Goal: Task Accomplishment & Management: Use online tool/utility

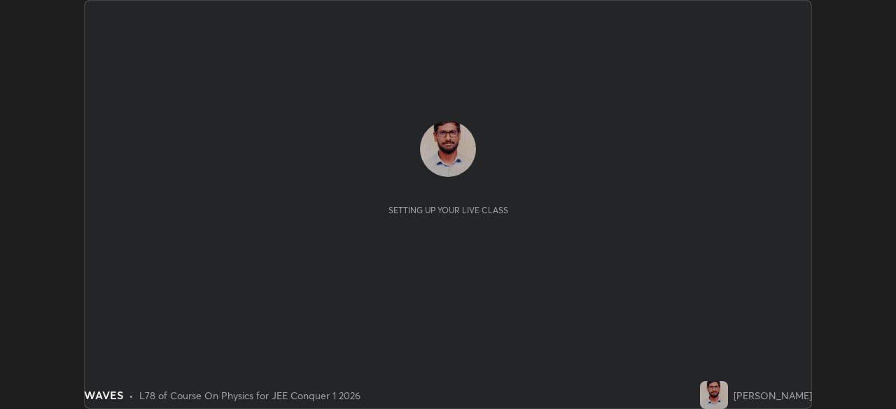
scroll to position [409, 895]
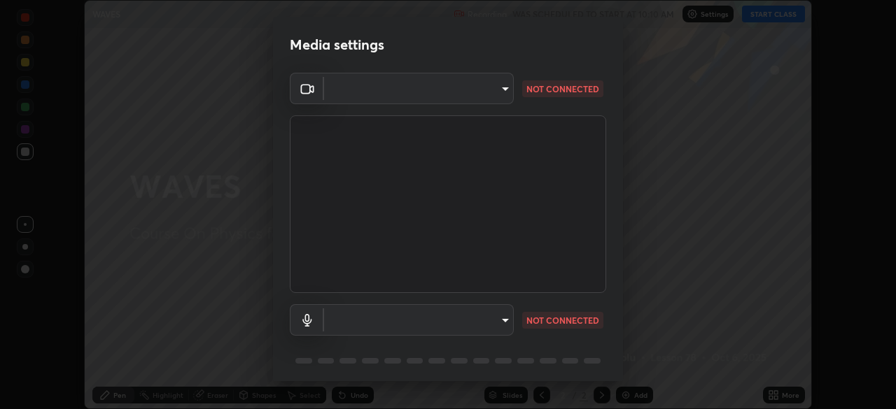
type input "5125cb0a8fb5489e669f54d37080a10670041c65bf77956c1f9d9dfaf0440dfe"
type input "default"
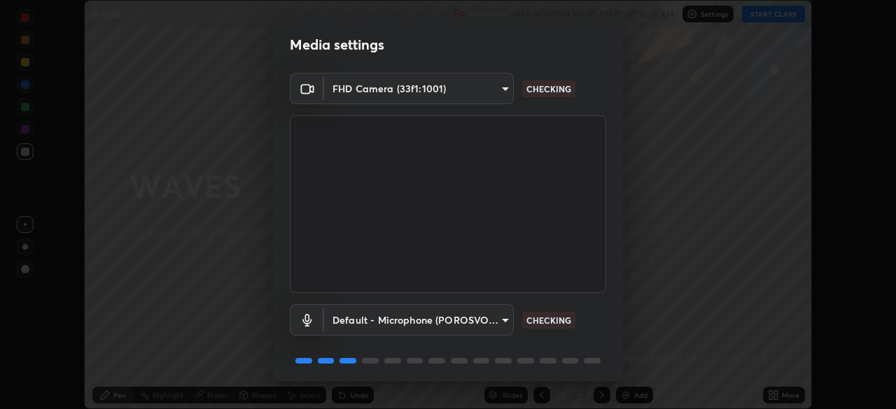
click at [509, 94] on body "Erase all WAVES Recording WAS SCHEDULED TO START AT 10:10 AM Settings START CLA…" at bounding box center [448, 204] width 896 height 409
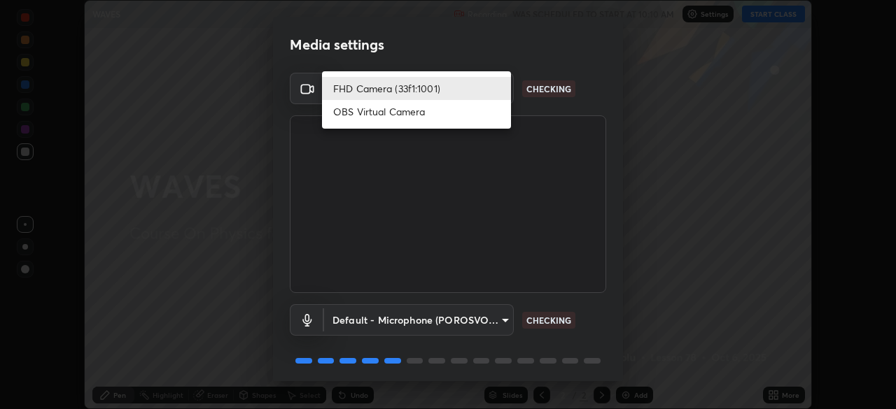
click at [438, 113] on li "OBS Virtual Camera" at bounding box center [416, 111] width 189 height 23
type input "c2b60df5bdcca135a7d7ee95b0dfd26c6103b66b77df3c3af2cc52c21911bfba"
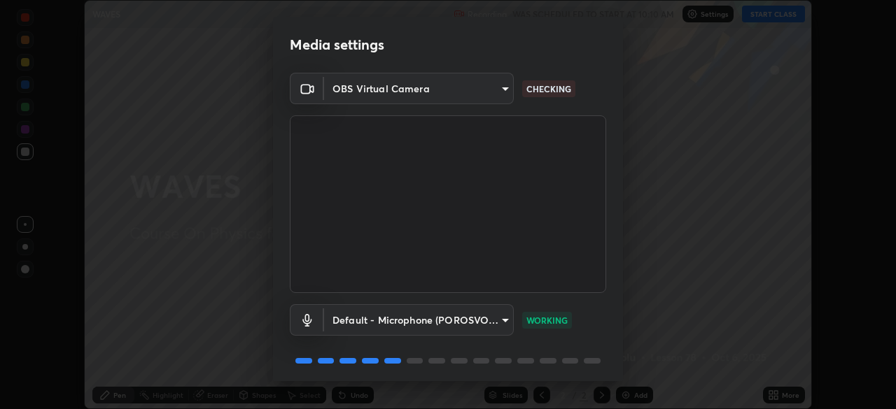
click at [506, 315] on body "Erase all WAVES Recording WAS SCHEDULED TO START AT 10:10 AM Settings START CLA…" at bounding box center [448, 204] width 896 height 409
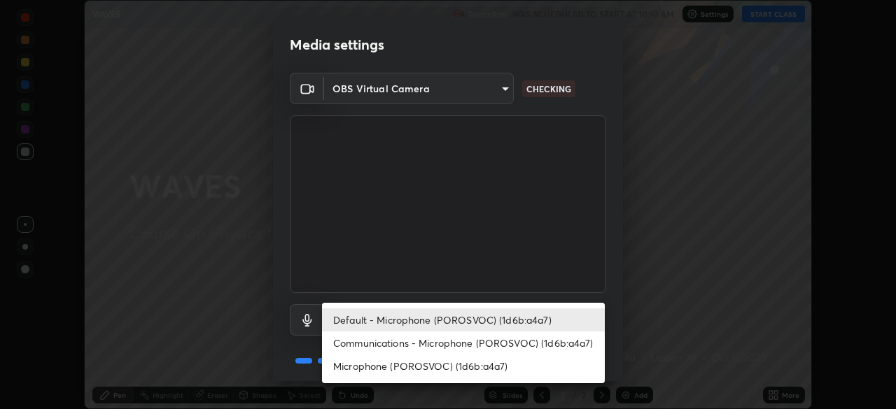
click at [500, 316] on li "Default - Microphone (POROSVOC) (1d6b:a4a7)" at bounding box center [463, 320] width 283 height 23
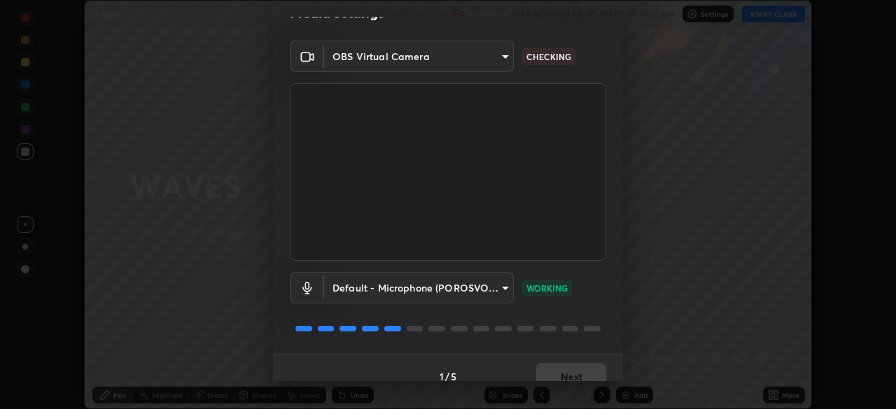
scroll to position [50, 0]
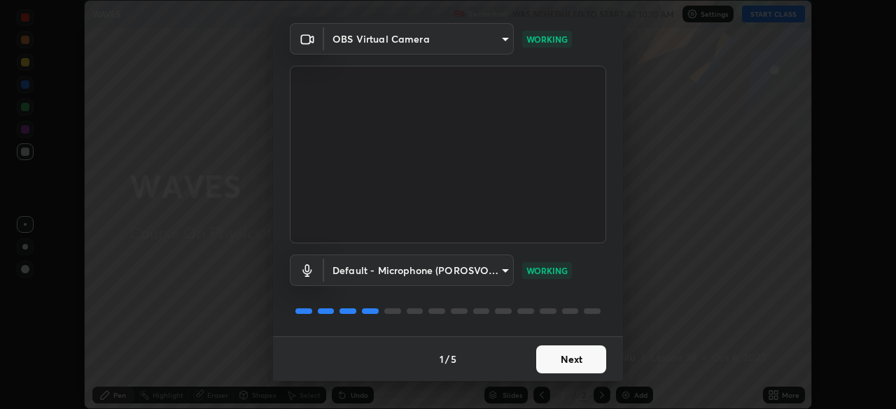
click at [571, 363] on button "Next" at bounding box center [571, 360] width 70 height 28
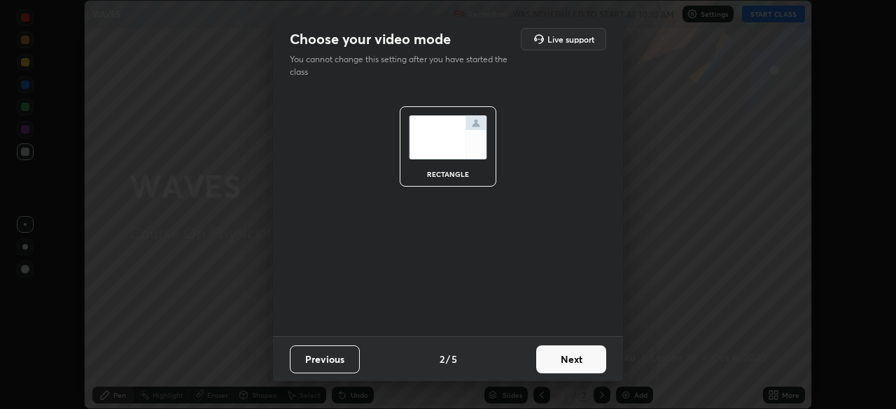
scroll to position [0, 0]
click at [580, 360] on button "Next" at bounding box center [571, 360] width 70 height 28
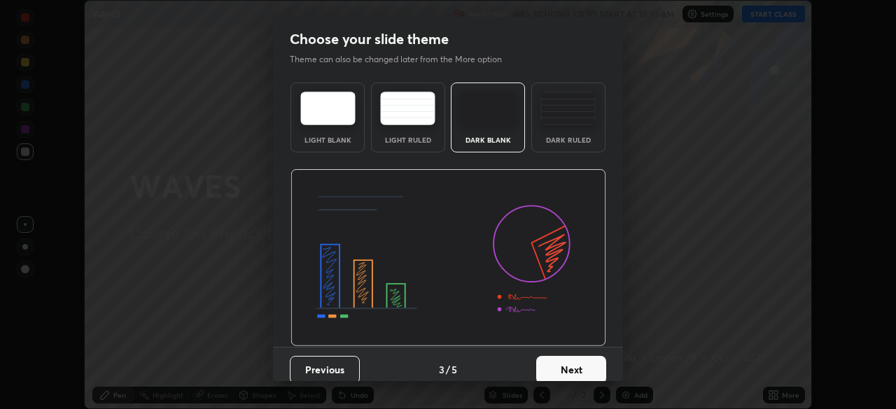
click at [579, 368] on button "Next" at bounding box center [571, 370] width 70 height 28
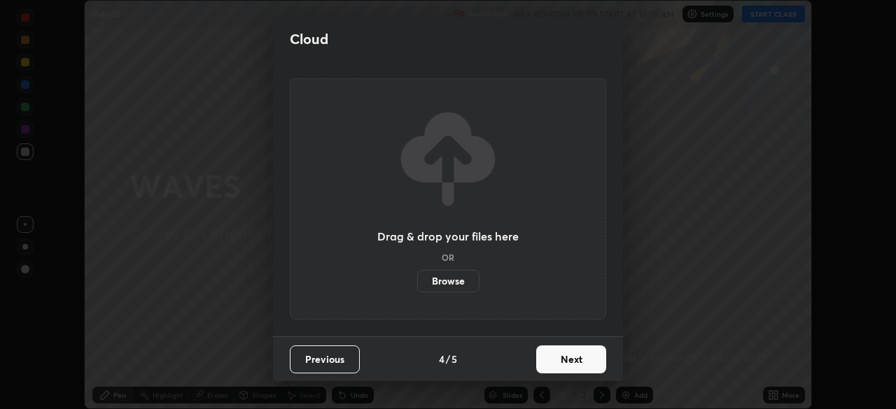
click at [579, 363] on button "Next" at bounding box center [571, 360] width 70 height 28
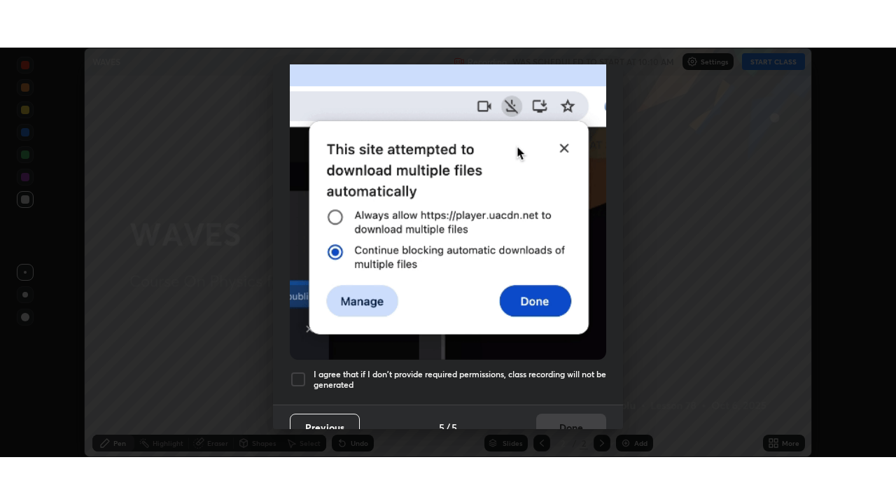
scroll to position [335, 0]
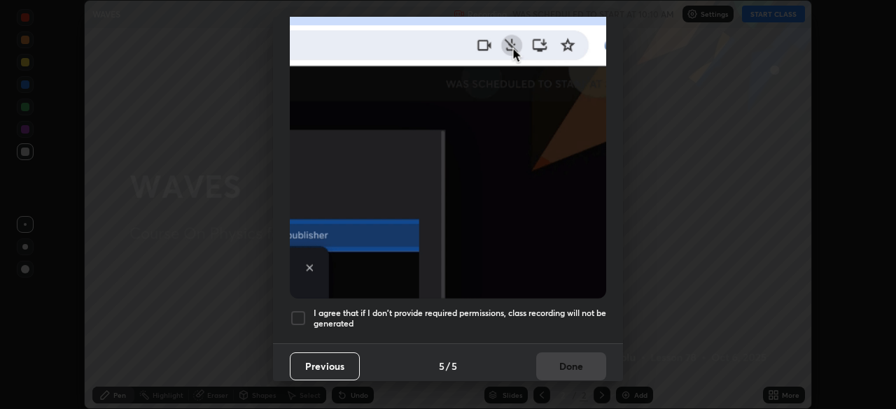
click at [302, 310] on div at bounding box center [298, 318] width 17 height 17
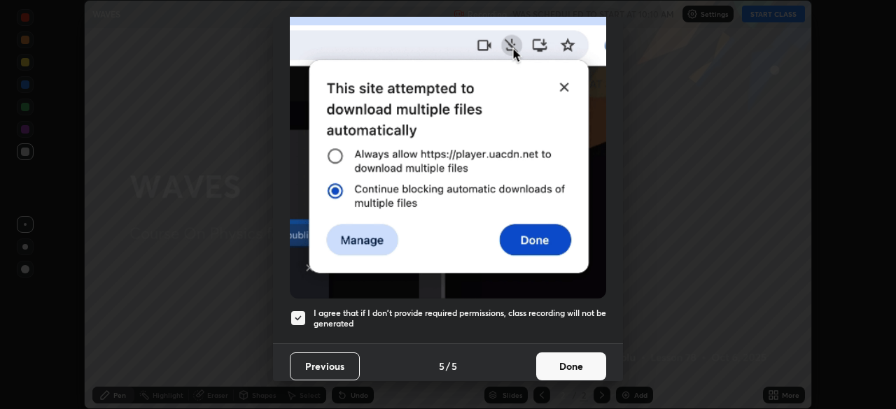
click at [555, 357] on button "Done" at bounding box center [571, 367] width 70 height 28
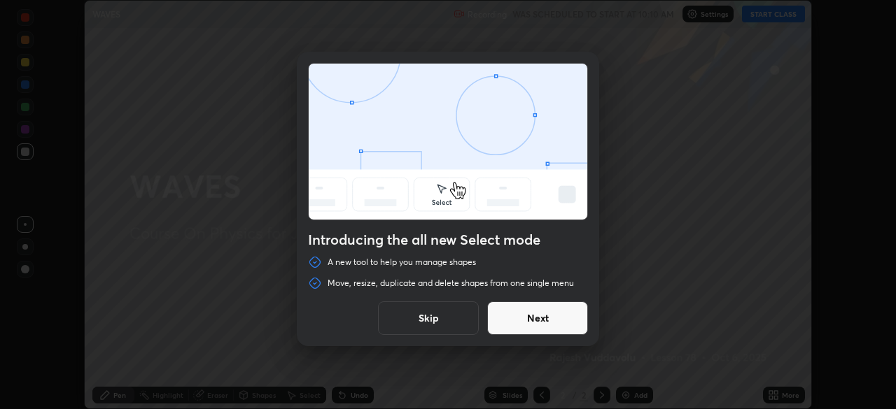
click at [535, 327] on button "Next" at bounding box center [537, 319] width 101 height 34
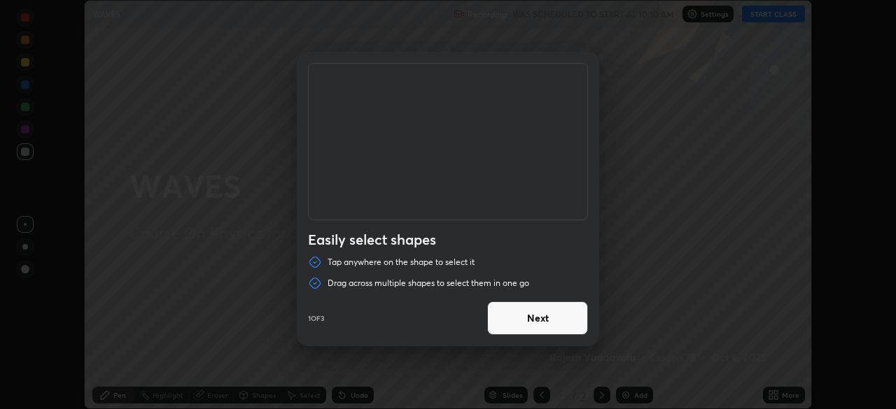
click at [530, 321] on button "Next" at bounding box center [537, 319] width 101 height 34
click at [528, 318] on button "Next" at bounding box center [537, 319] width 101 height 34
click at [528, 323] on button "Done" at bounding box center [537, 319] width 101 height 34
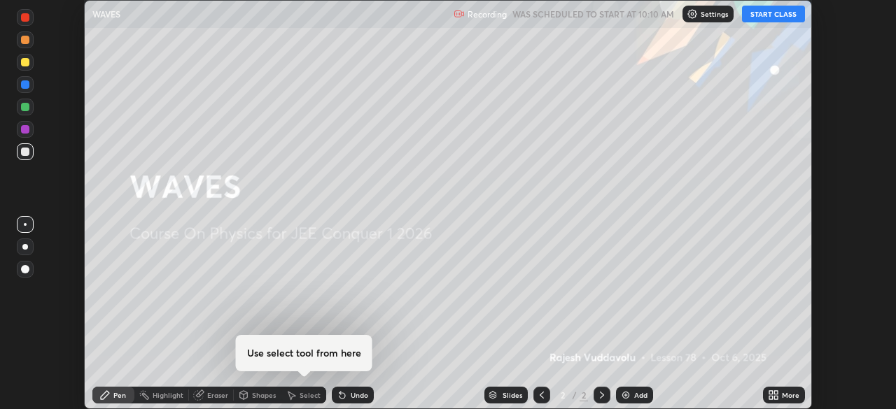
click at [766, 16] on button "START CLASS" at bounding box center [773, 14] width 63 height 17
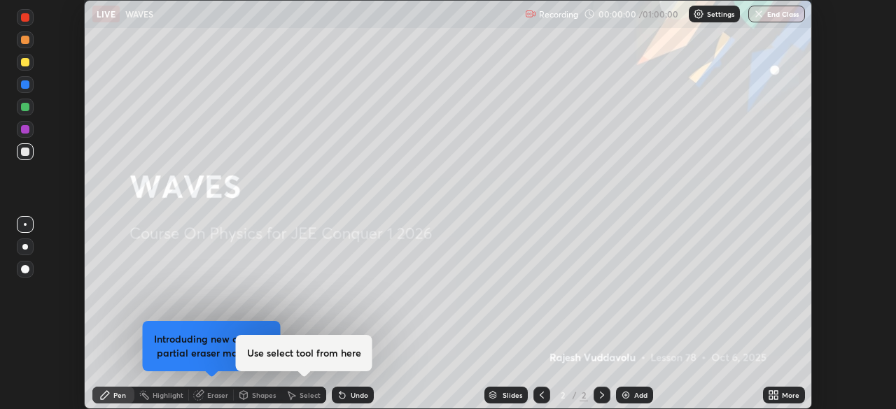
click at [771, 396] on icon at bounding box center [770, 397] width 3 height 3
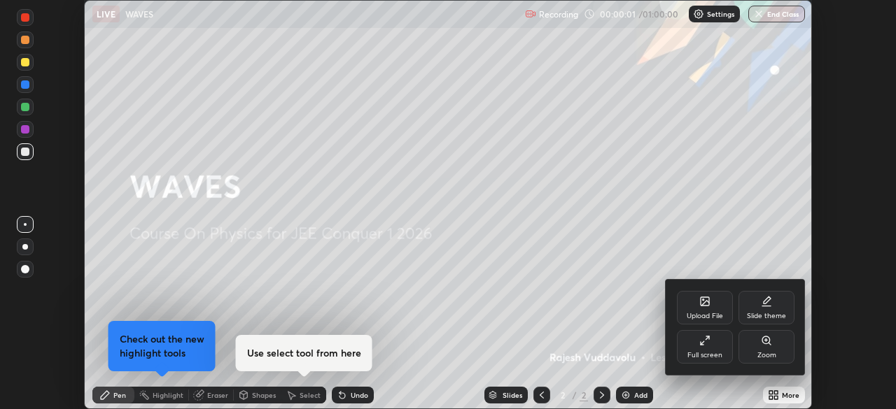
click at [700, 347] on div "Full screen" at bounding box center [705, 347] width 56 height 34
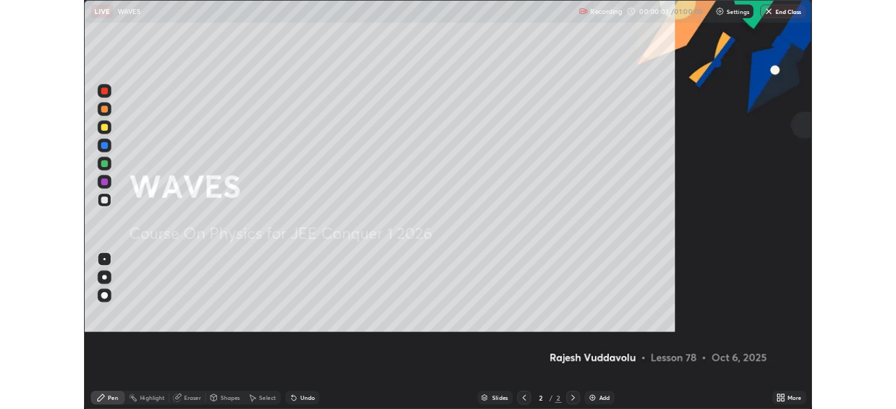
scroll to position [504, 896]
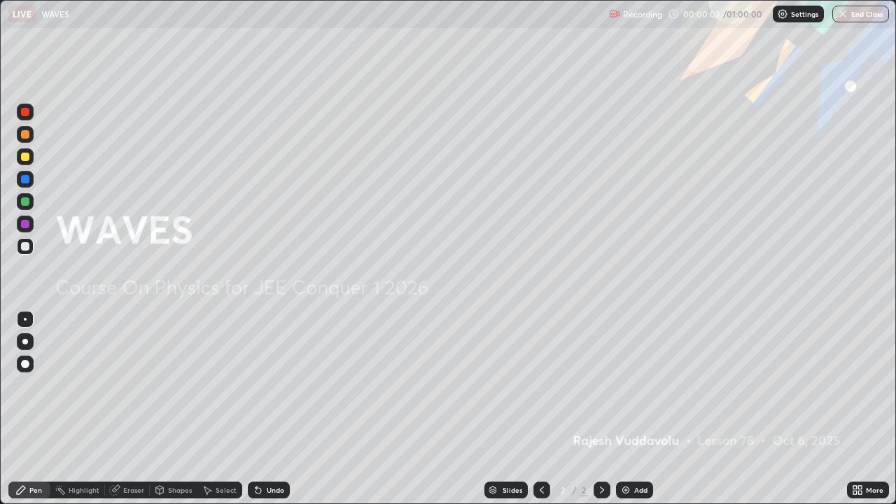
click at [631, 409] on div "Add" at bounding box center [634, 489] width 37 height 17
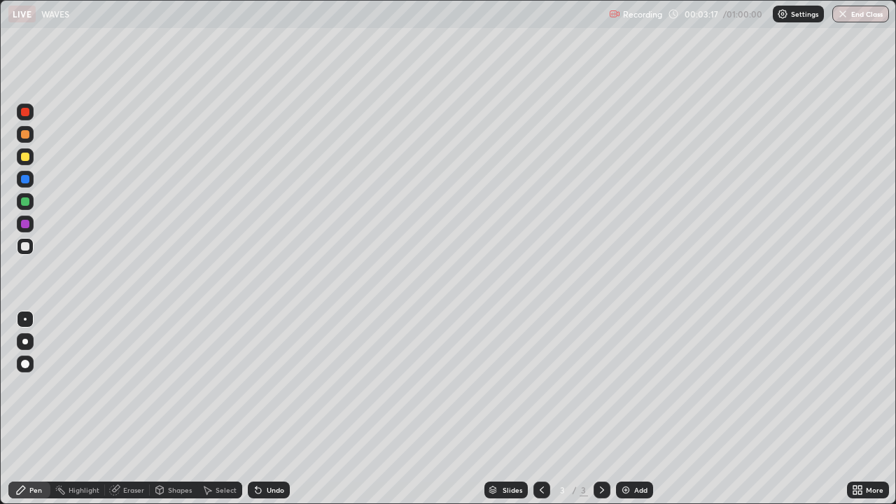
click at [262, 409] on div "Undo" at bounding box center [269, 489] width 42 height 17
click at [267, 409] on div "Undo" at bounding box center [275, 489] width 17 height 7
click at [132, 409] on div "Eraser" at bounding box center [133, 489] width 21 height 7
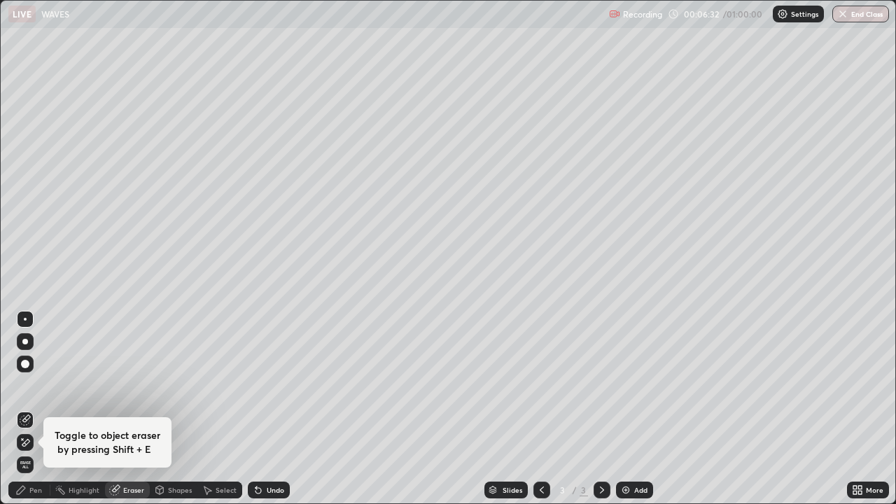
click at [136, 409] on div "Eraser" at bounding box center [133, 489] width 21 height 7
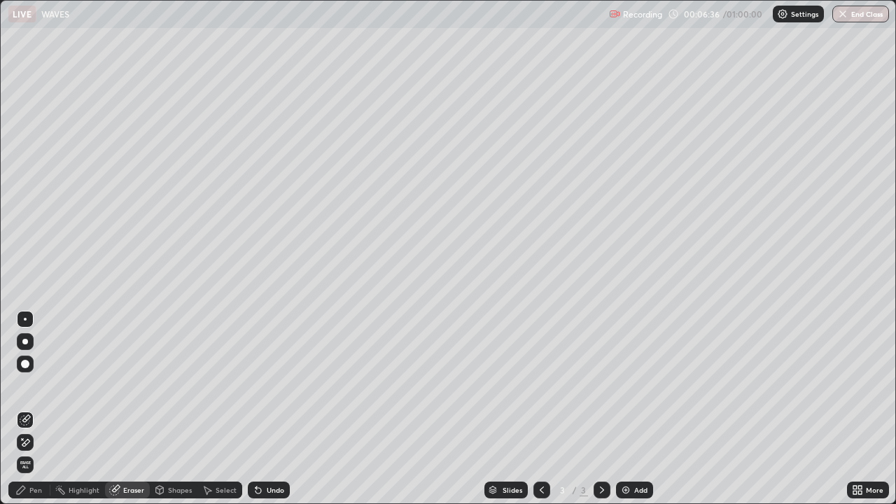
click at [42, 409] on div "Pen" at bounding box center [29, 489] width 42 height 17
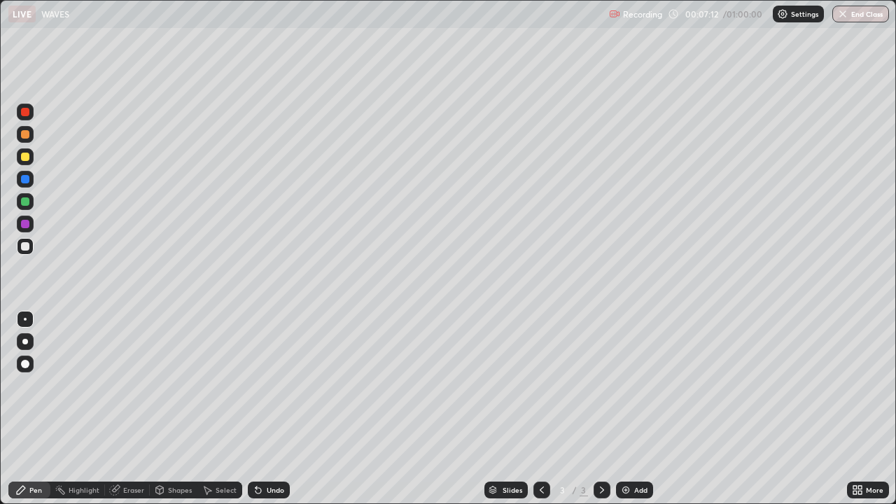
click at [221, 409] on div "Select" at bounding box center [226, 489] width 21 height 7
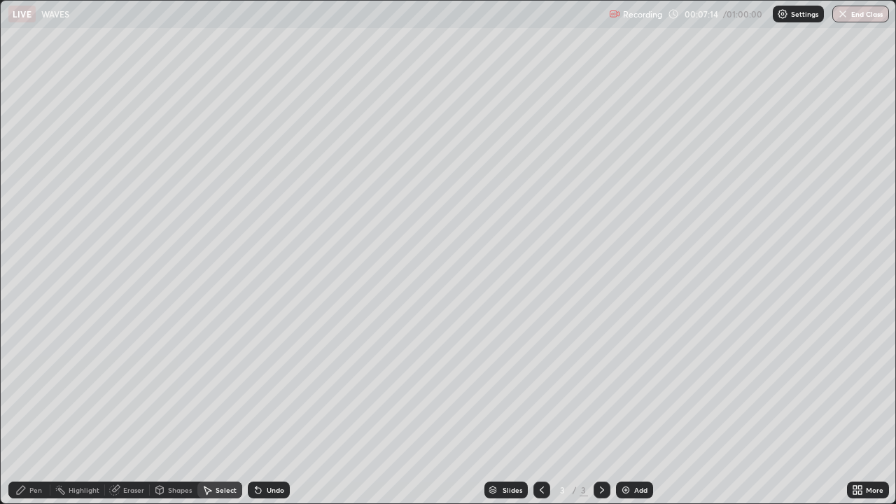
click at [269, 409] on div "Undo" at bounding box center [275, 489] width 17 height 7
click at [272, 409] on div "Undo" at bounding box center [275, 489] width 17 height 7
click at [38, 409] on div "Pen" at bounding box center [35, 489] width 13 height 7
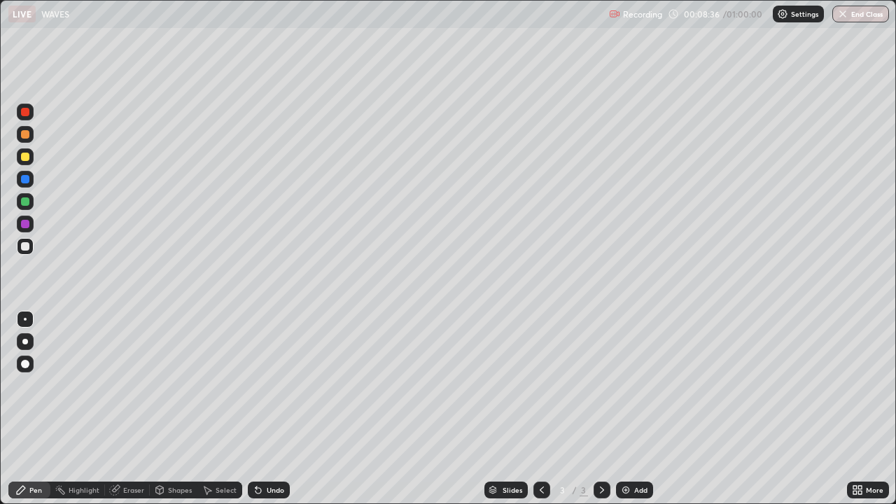
click at [269, 409] on div "Undo" at bounding box center [269, 489] width 42 height 17
click at [265, 409] on div "Undo" at bounding box center [269, 489] width 42 height 17
click at [266, 409] on div "Undo" at bounding box center [269, 489] width 42 height 17
click at [219, 409] on div "Select" at bounding box center [219, 489] width 45 height 17
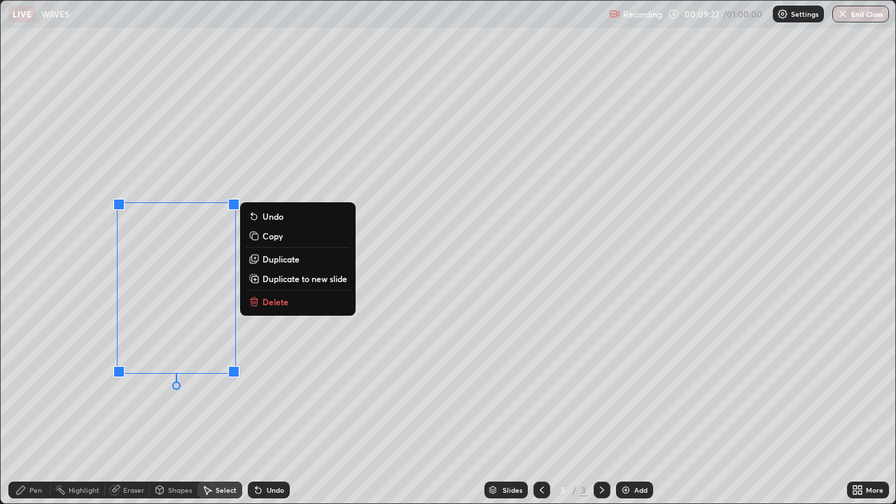
click at [284, 304] on p "Delete" at bounding box center [275, 301] width 26 height 11
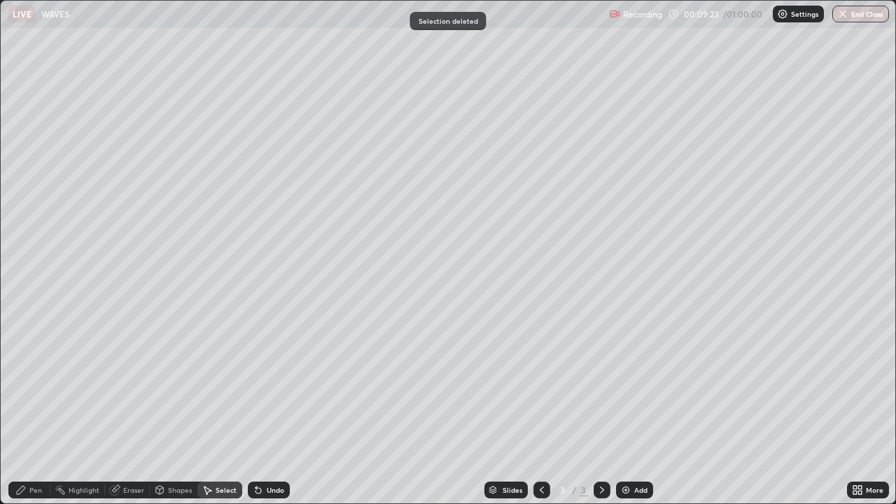
click at [24, 409] on div "Pen" at bounding box center [29, 489] width 42 height 17
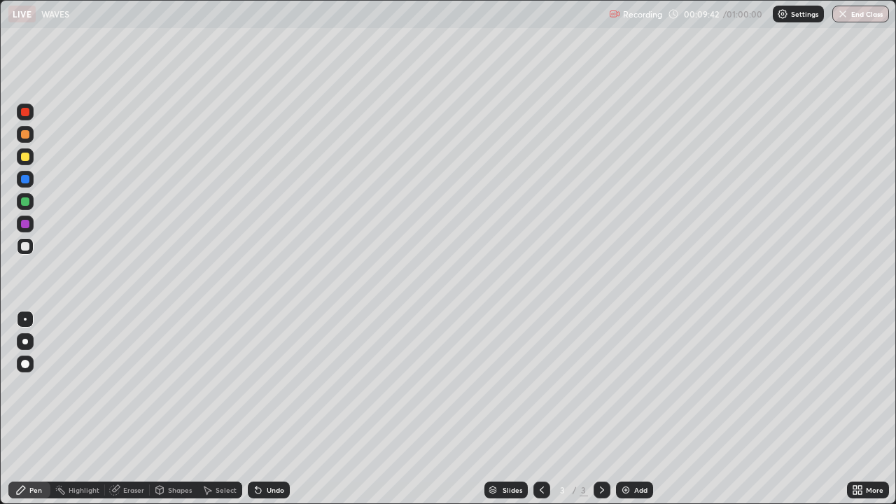
click at [272, 409] on div "Undo" at bounding box center [275, 489] width 17 height 7
click at [273, 409] on div "Undo" at bounding box center [275, 489] width 17 height 7
click at [275, 409] on div "Undo" at bounding box center [275, 489] width 17 height 7
click at [274, 409] on div "Undo" at bounding box center [275, 489] width 17 height 7
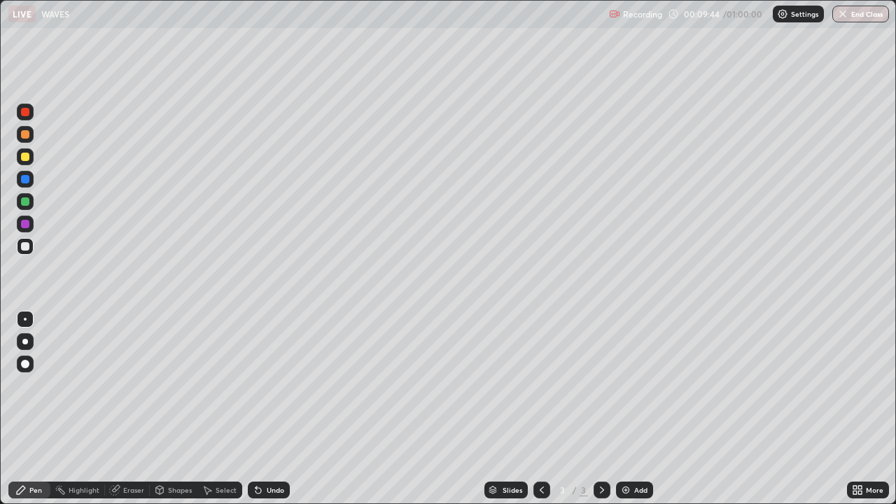
click at [275, 409] on div "Undo" at bounding box center [275, 489] width 17 height 7
click at [272, 409] on div "Undo" at bounding box center [275, 489] width 17 height 7
click at [625, 409] on img at bounding box center [625, 489] width 11 height 11
click at [269, 409] on div "Undo" at bounding box center [275, 489] width 17 height 7
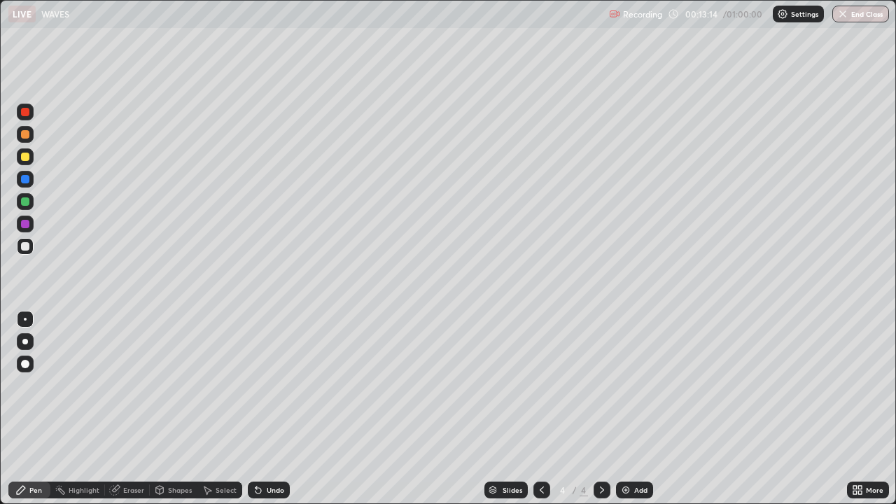
click at [272, 409] on div "Undo" at bounding box center [275, 489] width 17 height 7
click at [274, 409] on div "Undo" at bounding box center [275, 489] width 17 height 7
click at [272, 409] on div "Undo" at bounding box center [275, 489] width 17 height 7
click at [126, 409] on div "Eraser" at bounding box center [133, 489] width 21 height 7
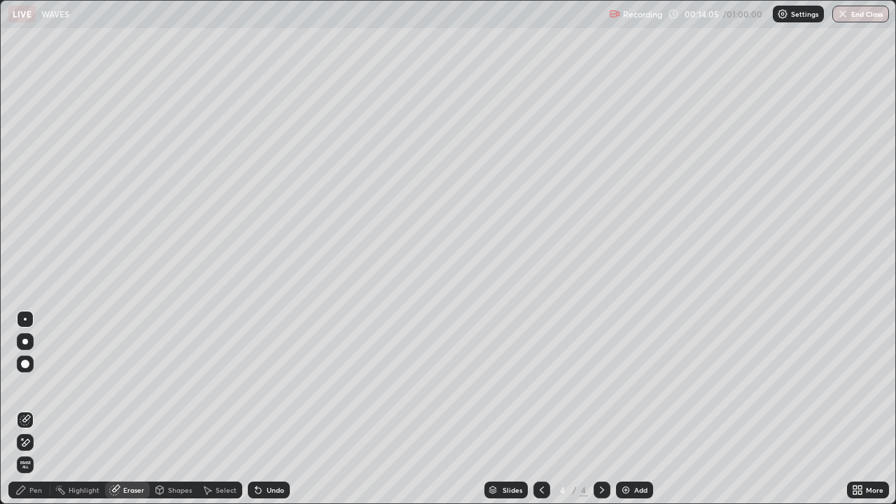
click at [28, 409] on div "Pen" at bounding box center [29, 489] width 42 height 17
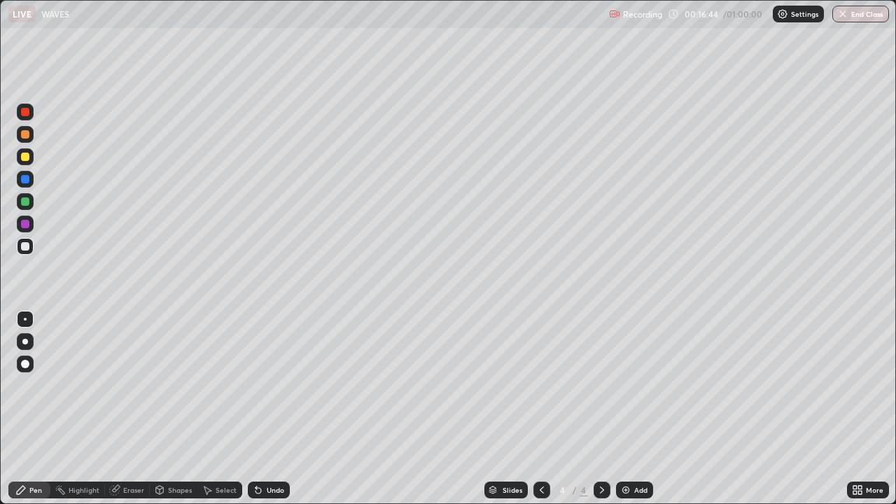
click at [279, 409] on div "Undo" at bounding box center [266, 490] width 48 height 28
click at [267, 409] on div "Undo" at bounding box center [275, 489] width 17 height 7
click at [624, 409] on div "Add" at bounding box center [634, 489] width 37 height 17
click at [121, 409] on div "Eraser" at bounding box center [127, 489] width 45 height 17
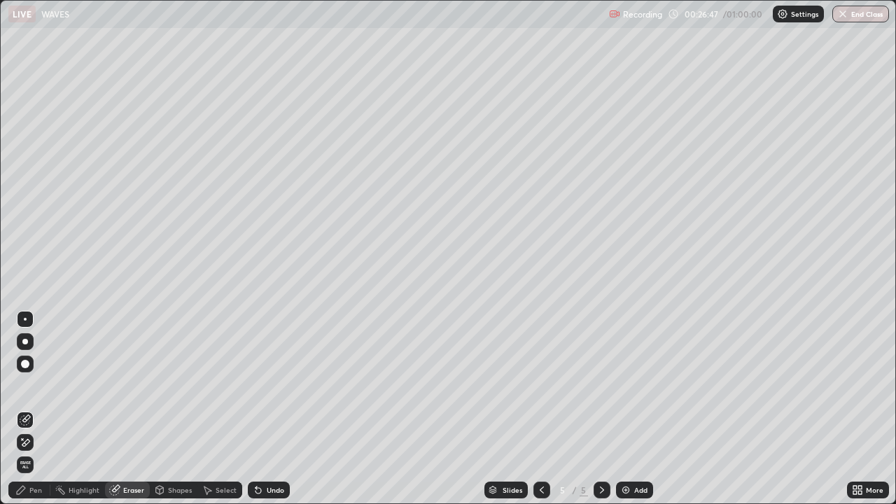
click at [34, 409] on div "Pen" at bounding box center [35, 489] width 13 height 7
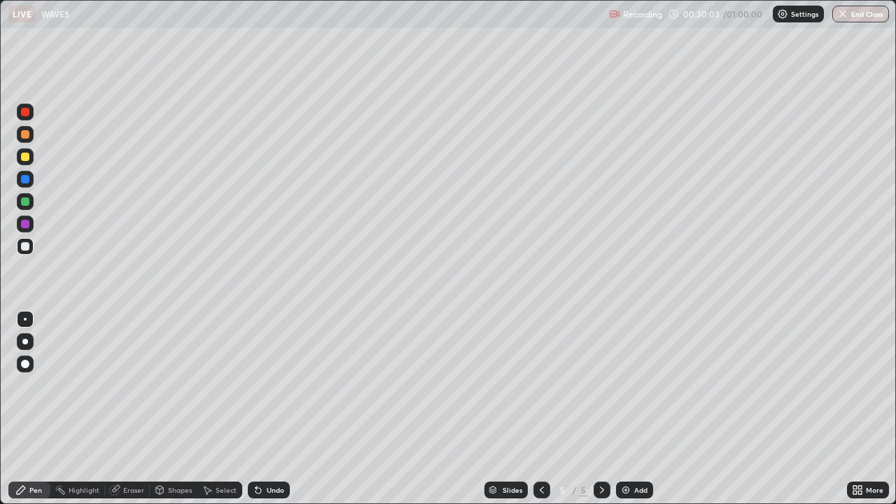
click at [27, 203] on div at bounding box center [25, 201] width 8 height 8
click at [214, 409] on div "Select" at bounding box center [219, 489] width 45 height 17
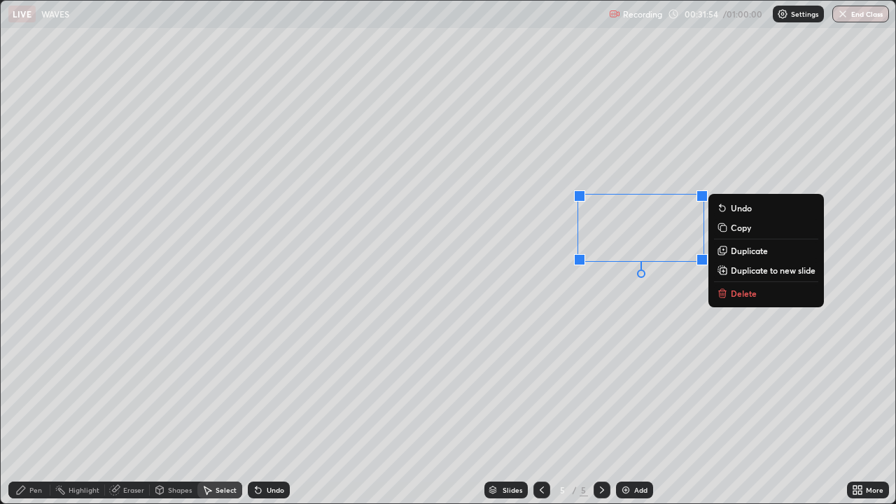
click at [742, 294] on p "Delete" at bounding box center [744, 293] width 26 height 11
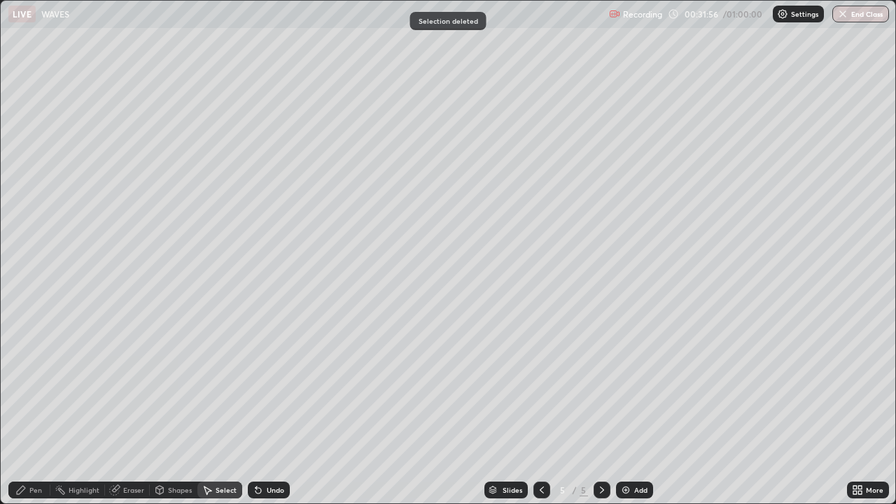
click at [34, 409] on div "Pen" at bounding box center [29, 489] width 42 height 17
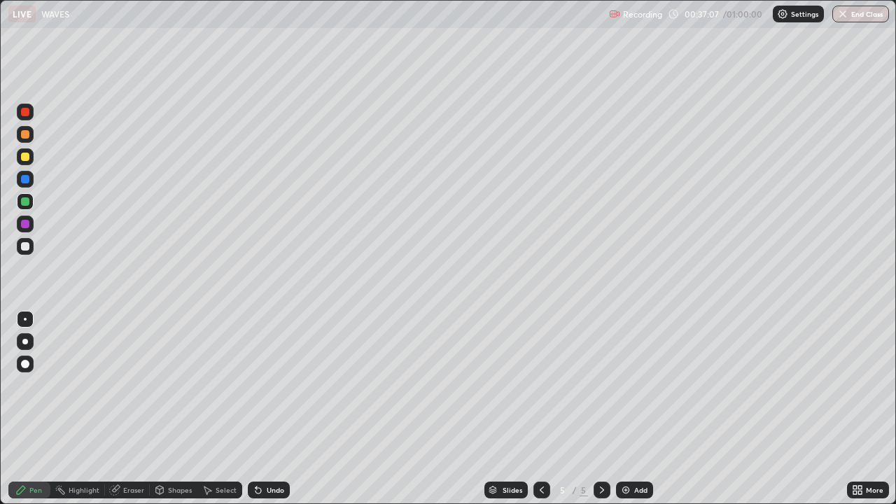
click at [629, 409] on img at bounding box center [625, 489] width 11 height 11
click at [27, 158] on div at bounding box center [25, 157] width 8 height 8
click at [210, 409] on icon at bounding box center [207, 489] width 11 height 11
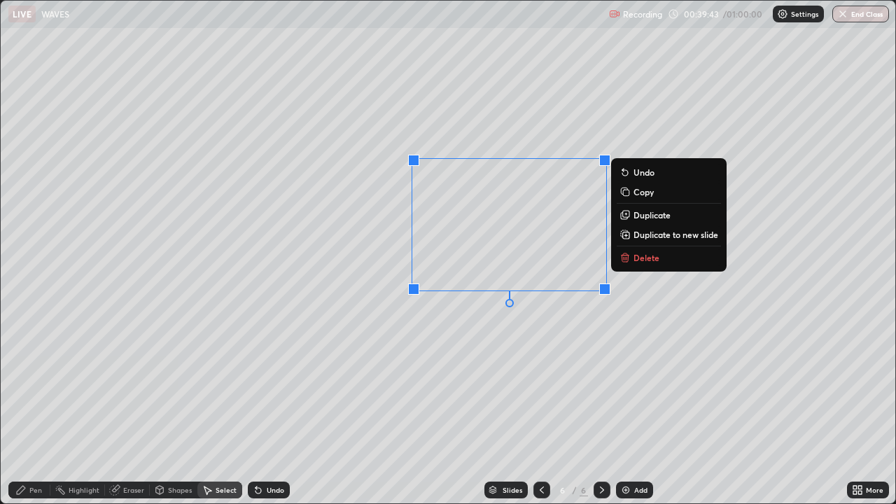
click at [640, 258] on p "Delete" at bounding box center [646, 257] width 26 height 11
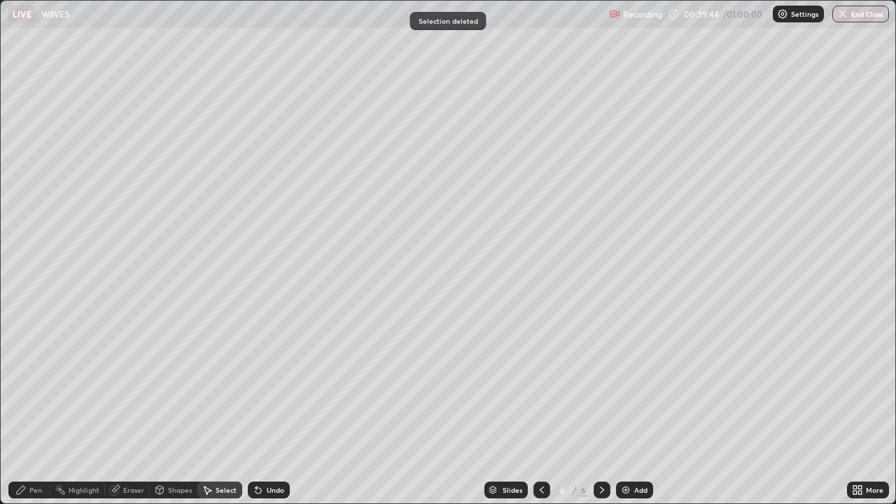
click at [35, 409] on div "Pen" at bounding box center [35, 489] width 13 height 7
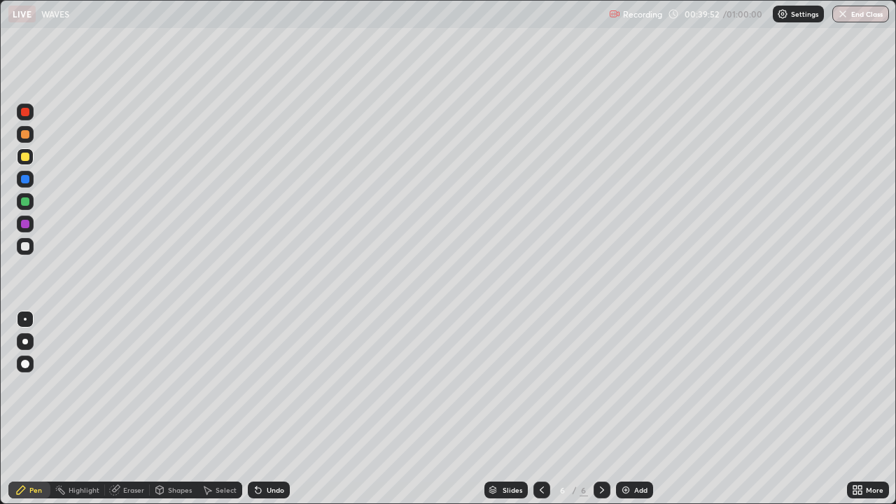
click at [271, 409] on div "Undo" at bounding box center [275, 489] width 17 height 7
click at [132, 409] on div "Eraser" at bounding box center [133, 489] width 21 height 7
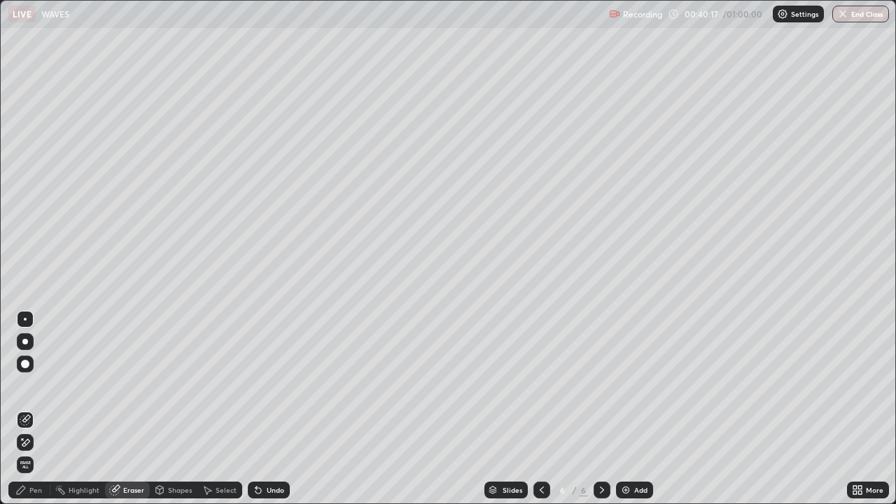
click at [33, 409] on div "Pen" at bounding box center [35, 489] width 13 height 7
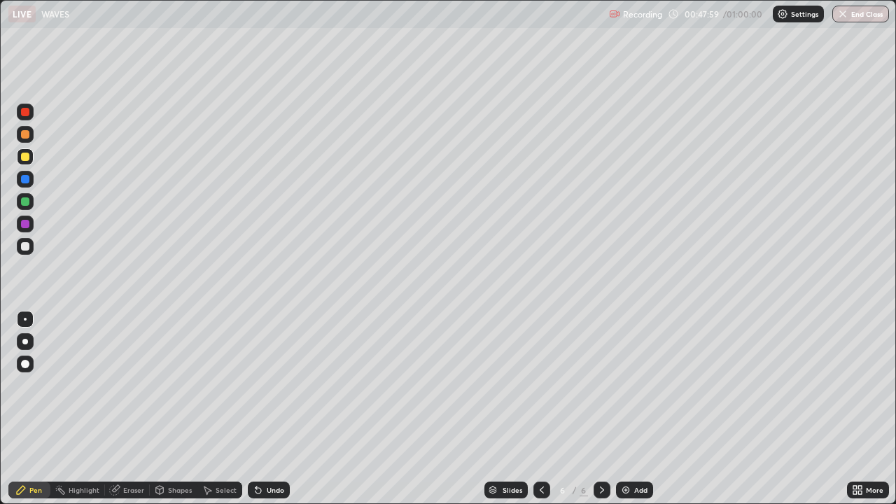
click at [25, 243] on div at bounding box center [25, 246] width 8 height 8
click at [627, 409] on img at bounding box center [625, 489] width 11 height 11
click at [27, 134] on div at bounding box center [25, 134] width 8 height 8
click at [26, 247] on div at bounding box center [25, 246] width 8 height 8
click at [20, 157] on div at bounding box center [25, 156] width 17 height 17
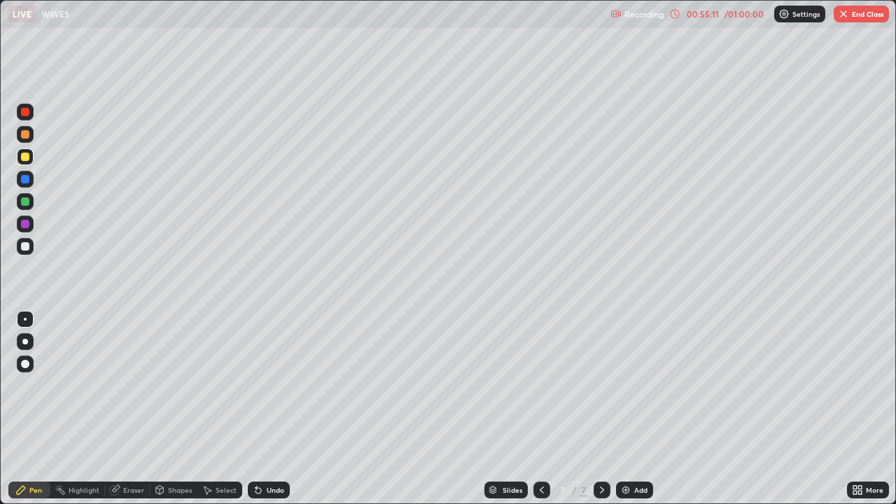
click at [273, 409] on div "Undo" at bounding box center [275, 489] width 17 height 7
click at [268, 409] on div "Undo" at bounding box center [275, 489] width 17 height 7
click at [124, 409] on div "Eraser" at bounding box center [133, 489] width 21 height 7
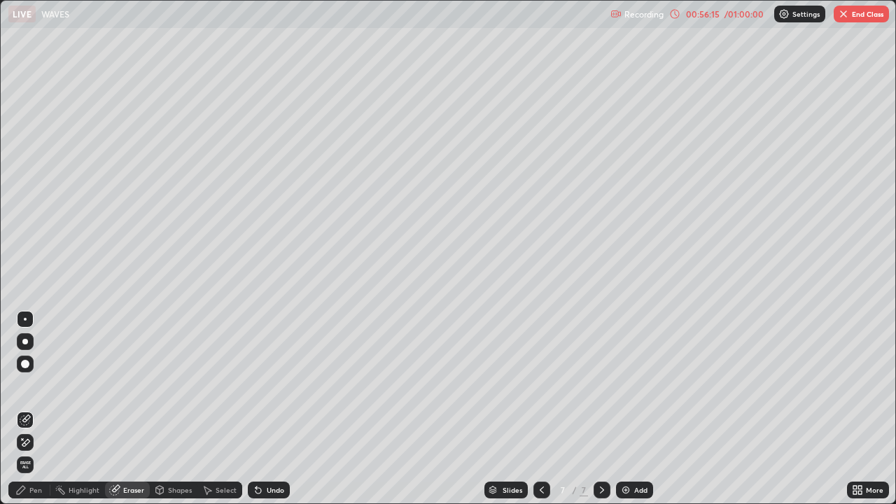
click at [37, 409] on div "Pen" at bounding box center [29, 489] width 42 height 17
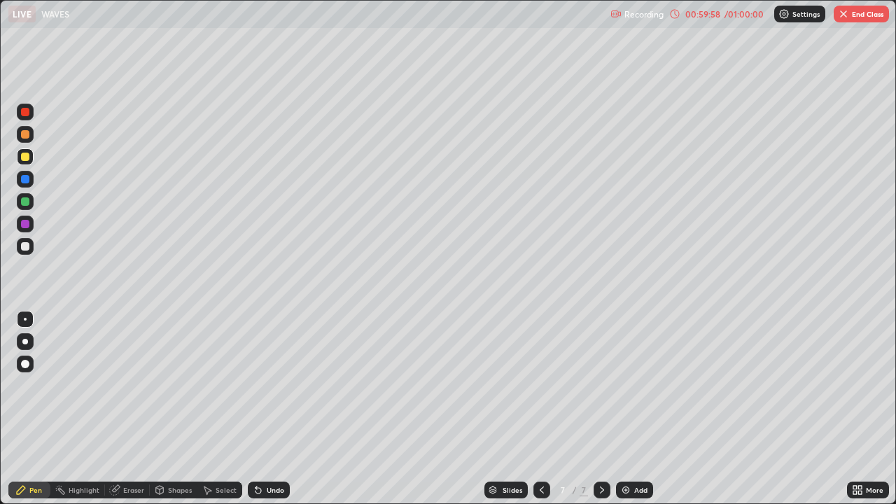
click at [867, 16] on button "End Class" at bounding box center [860, 14] width 55 height 17
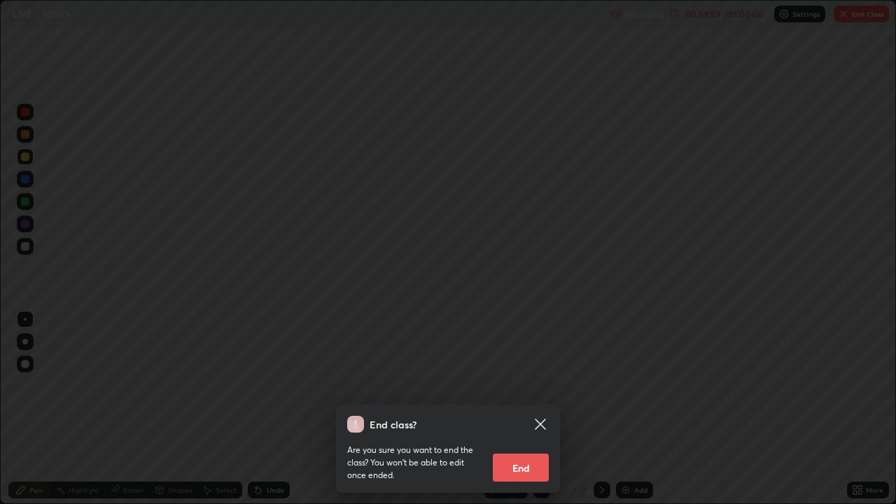
click at [522, 409] on button "End" at bounding box center [521, 467] width 56 height 28
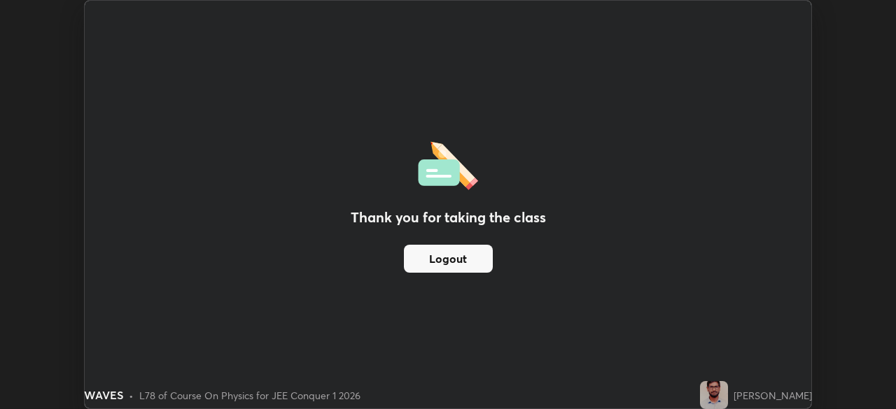
scroll to position [69567, 69080]
